Goal: Navigation & Orientation: Find specific page/section

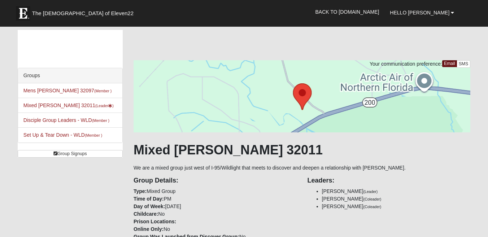
scroll to position [402, 0]
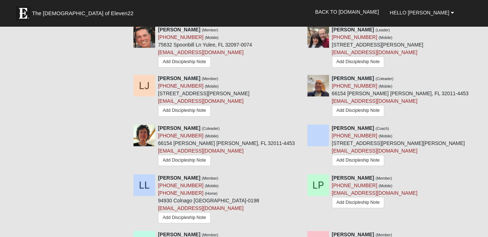
click at [72, 29] on div "Groups Mens Marsh 32097 (Member ) Mixed Johnson 32011 (Leader ) Disciple Group …" at bounding box center [243, 13] width 463 height 771
click at [73, 37] on div "Groups Mens Marsh 32097 (Member ) Mixed Johnson 32011 (Leader ) Disciple Group …" at bounding box center [243, 13] width 463 height 771
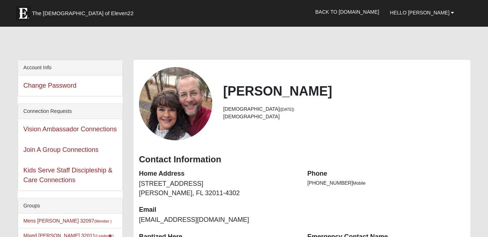
scroll to position [96, 0]
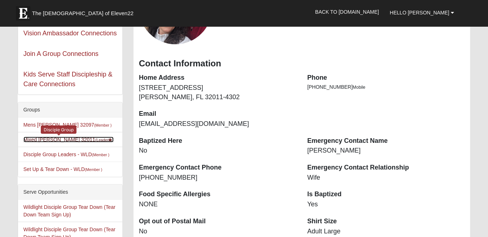
click at [38, 138] on link "Mixed [PERSON_NAME] 32011 (Leader )" at bounding box center [68, 140] width 90 height 6
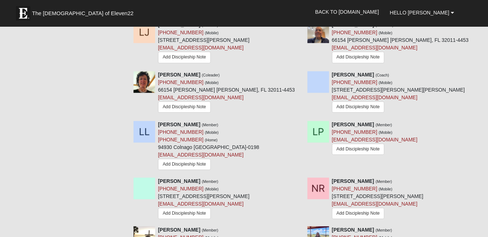
scroll to position [459, 0]
